Goal: Information Seeking & Learning: Learn about a topic

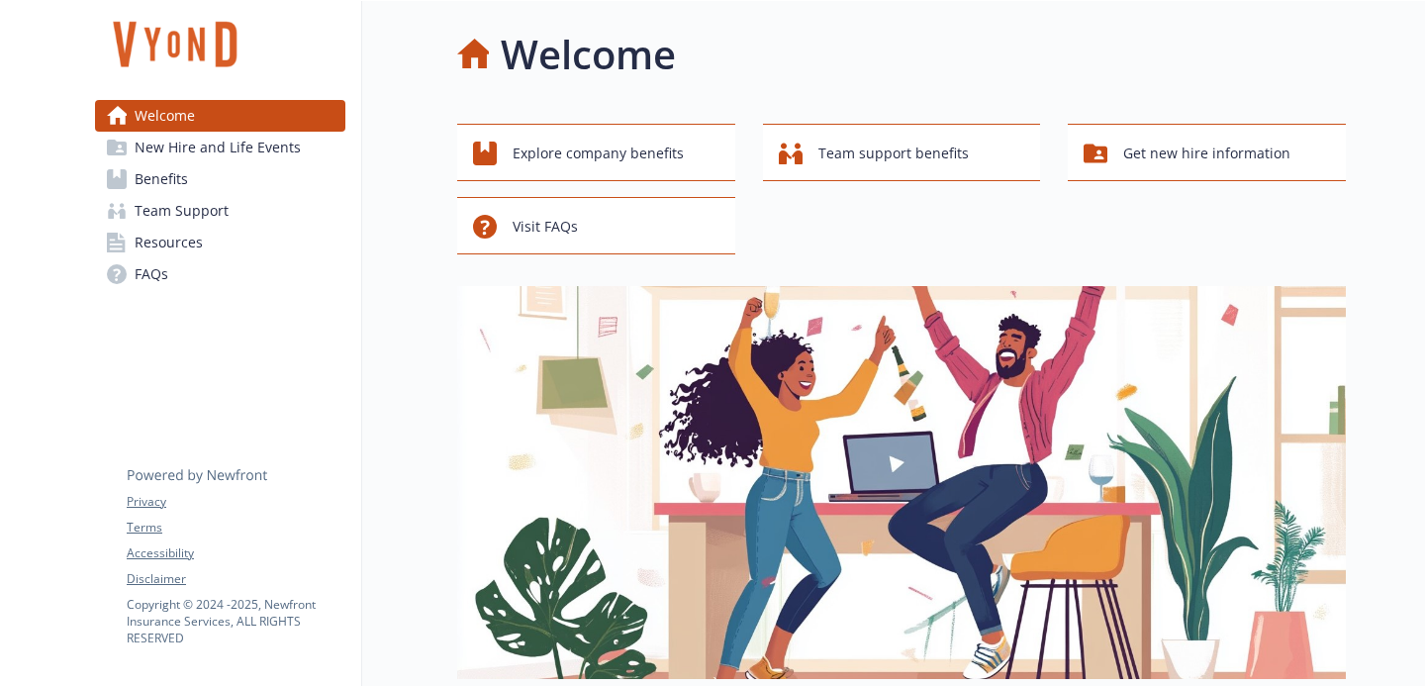
click at [175, 178] on span "Benefits" at bounding box center [161, 179] width 53 height 32
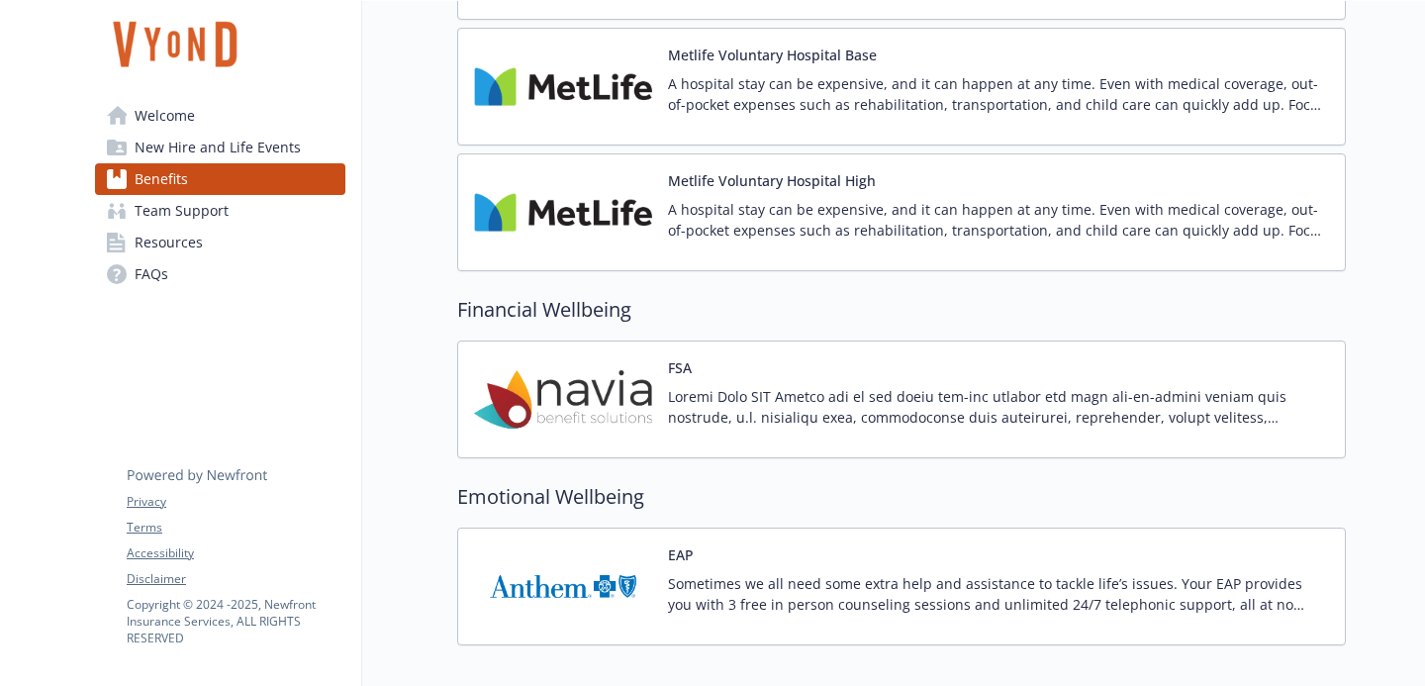
scroll to position [2359, 0]
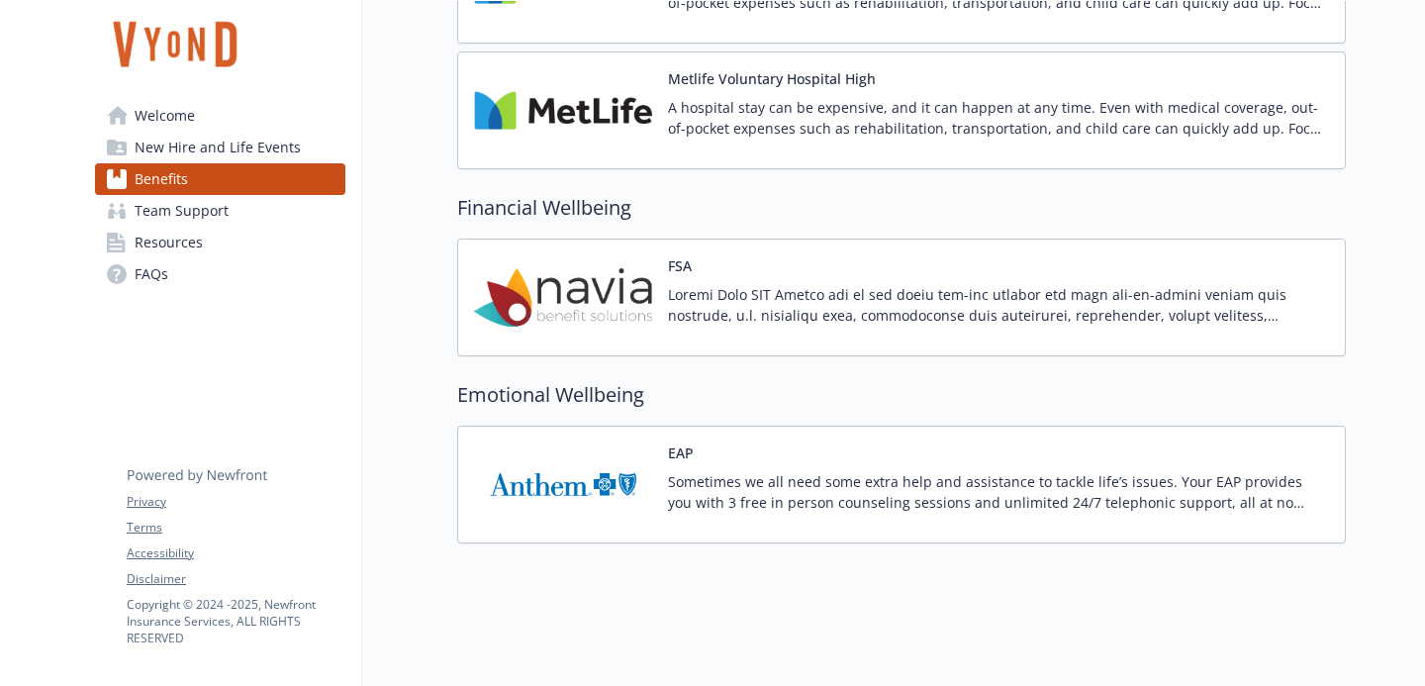
click at [768, 274] on div "FSA" at bounding box center [998, 297] width 661 height 84
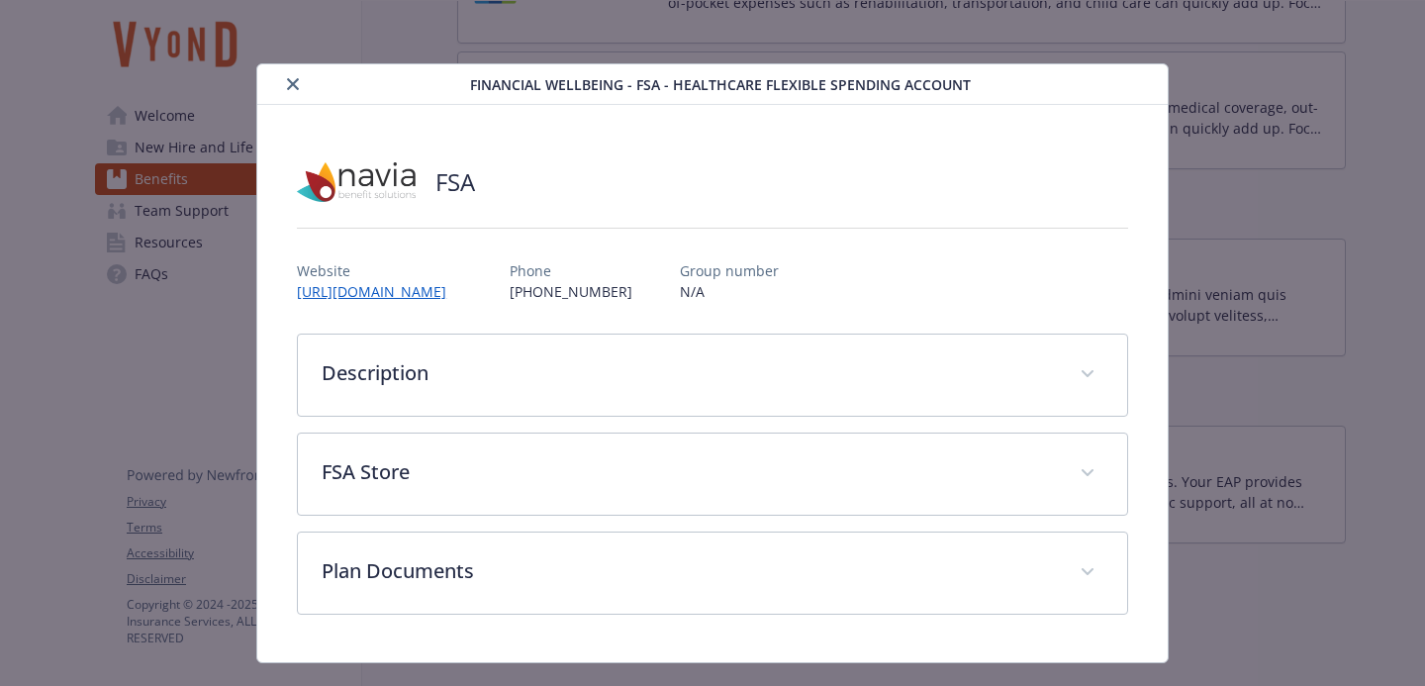
scroll to position [41, 0]
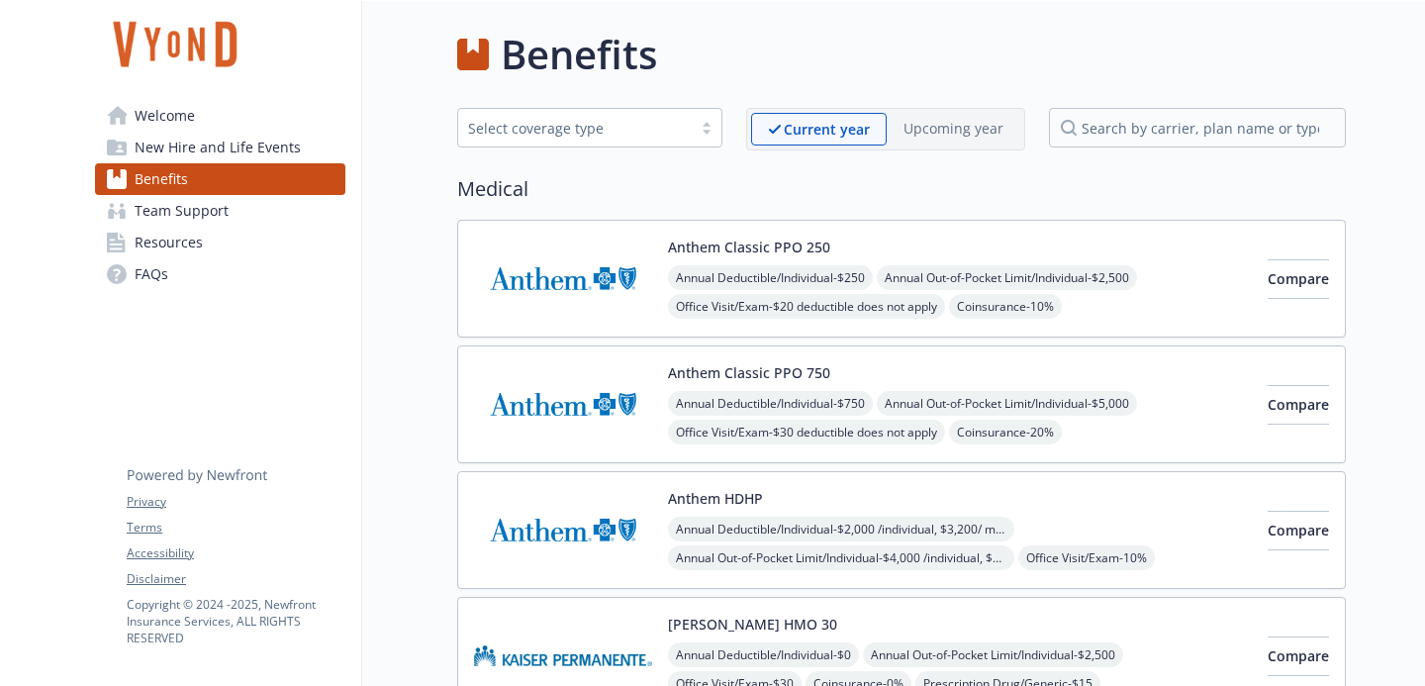
click at [498, 284] on img at bounding box center [563, 278] width 178 height 84
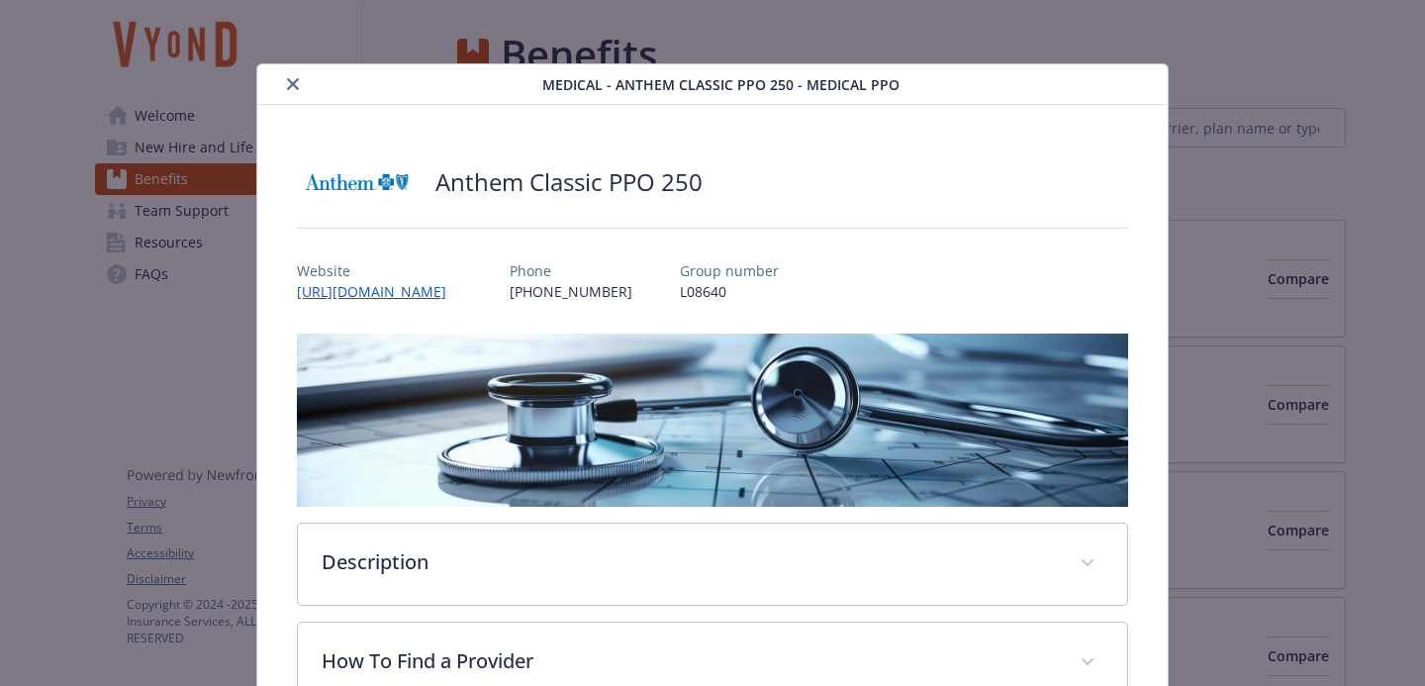
scroll to position [59, 0]
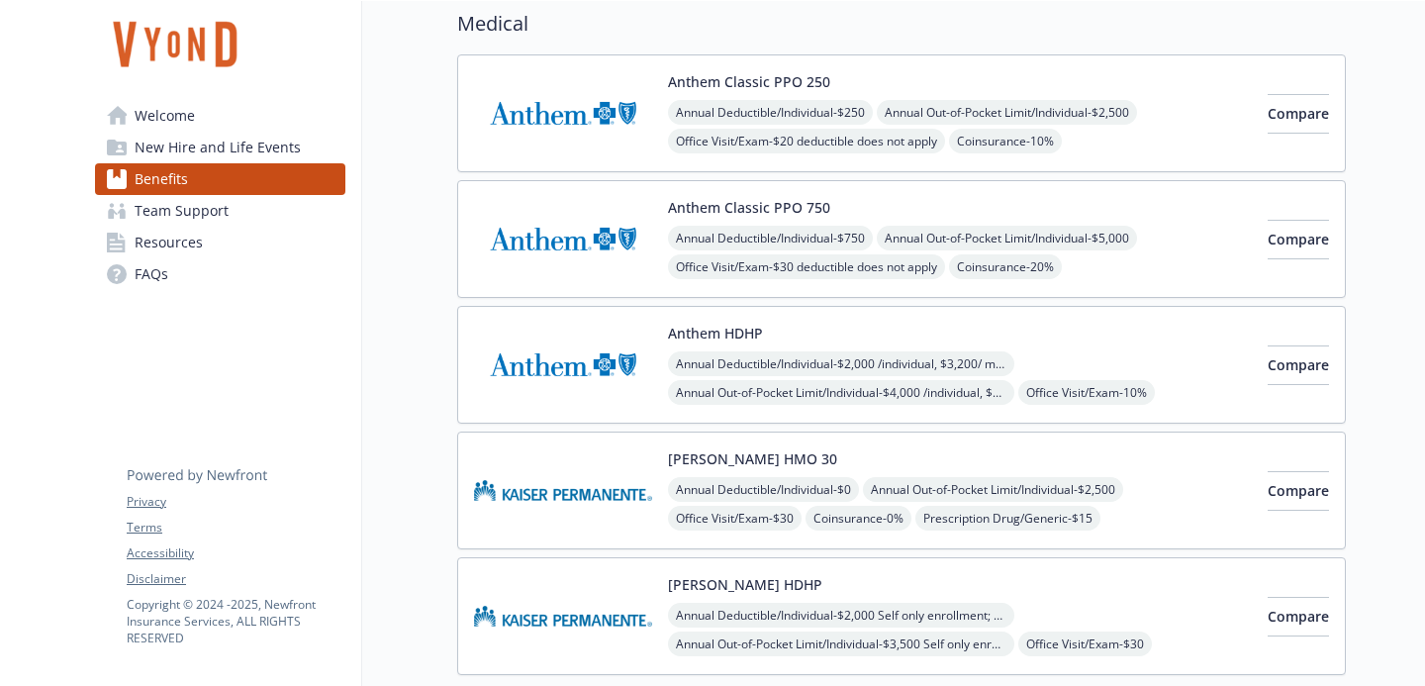
scroll to position [131, 0]
